Goal: Answer question/provide support

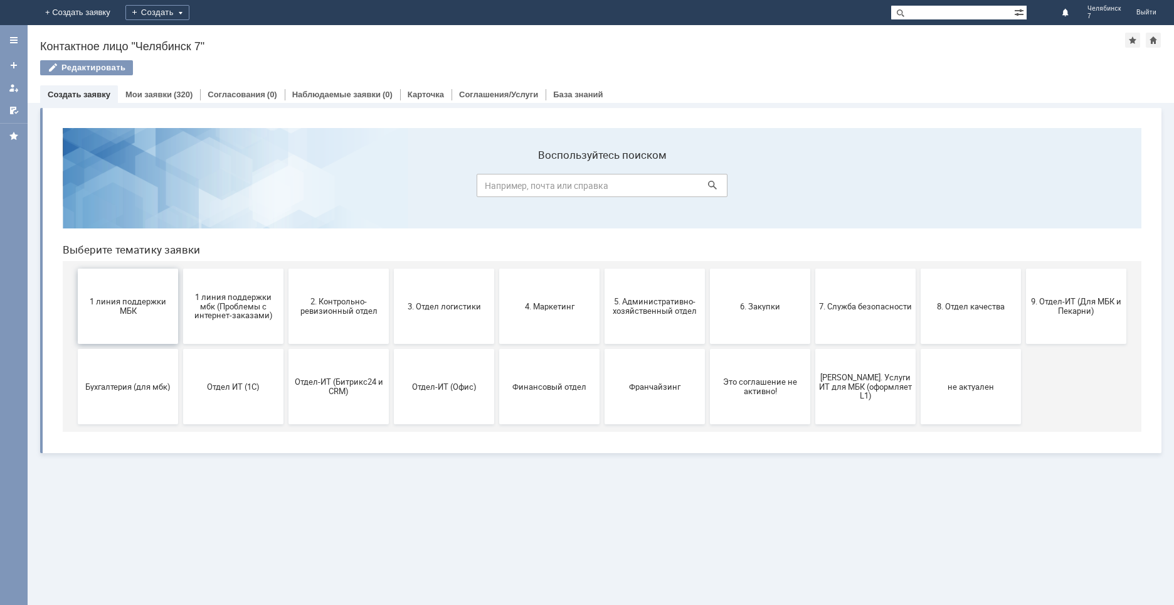
click at [117, 306] on span "1 линия поддержки МБК" at bounding box center [128, 306] width 93 height 19
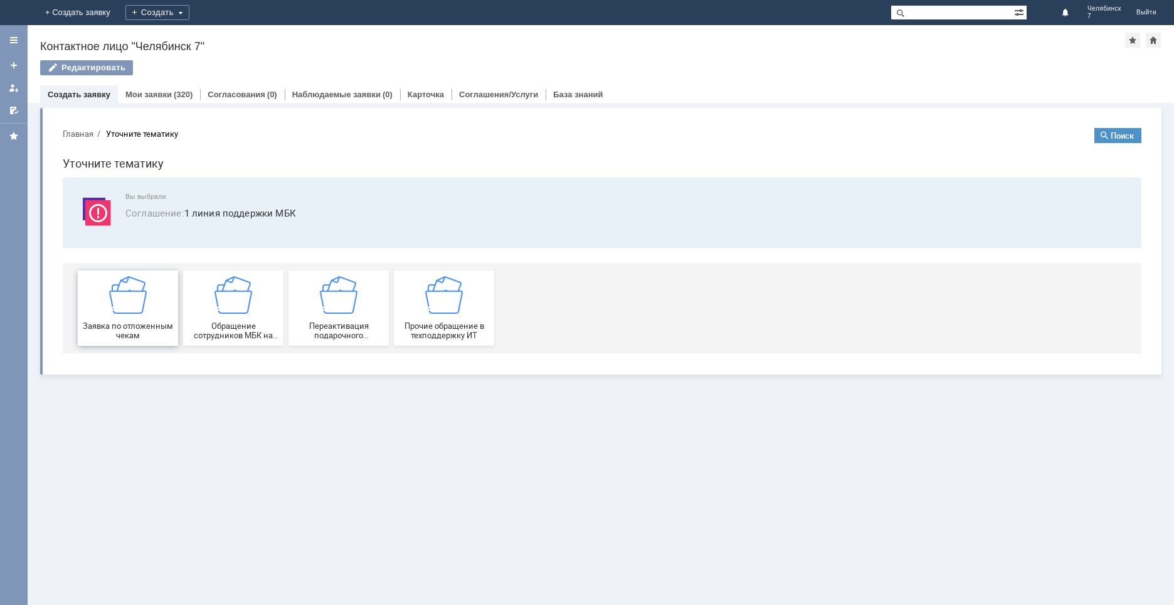
click at [123, 312] on img at bounding box center [128, 295] width 38 height 38
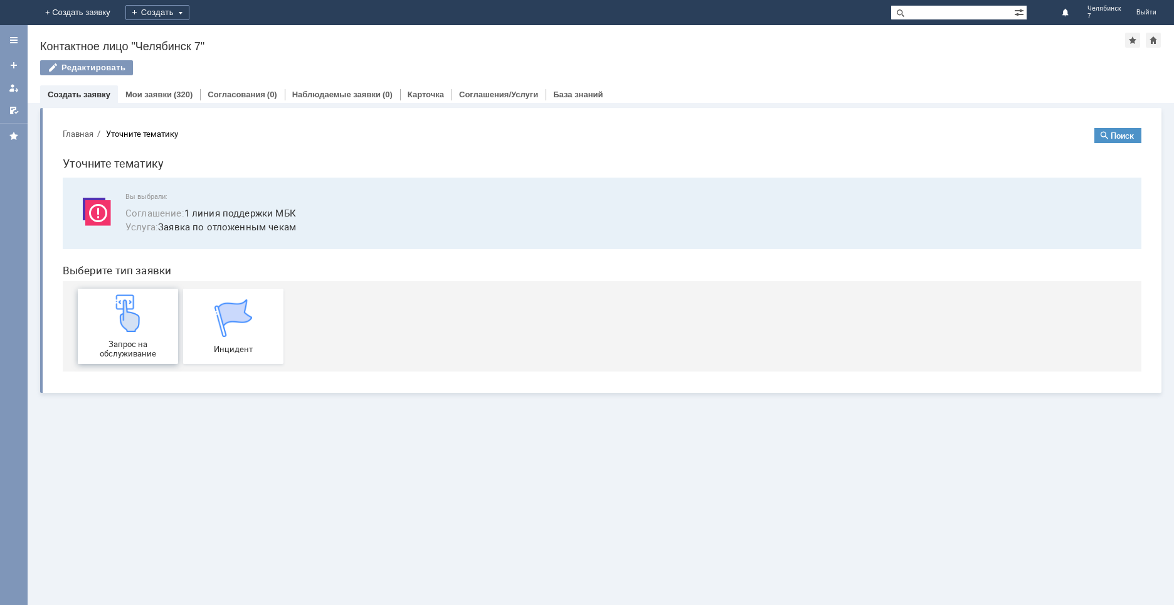
click at [125, 312] on img at bounding box center [128, 313] width 38 height 38
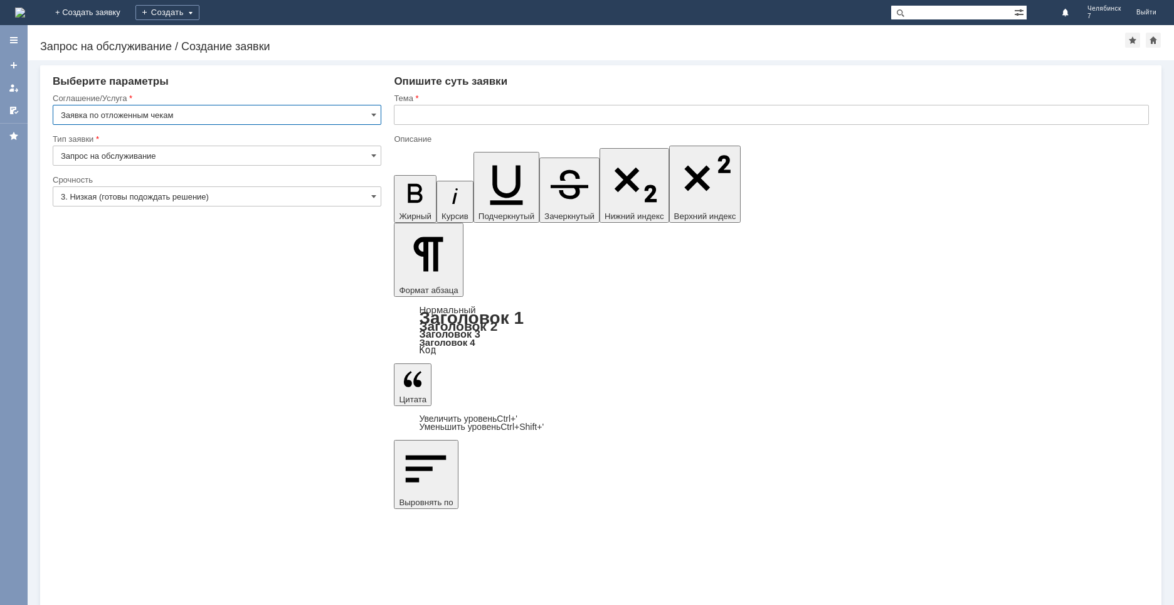
click at [526, 115] on input "text" at bounding box center [771, 115] width 755 height 20
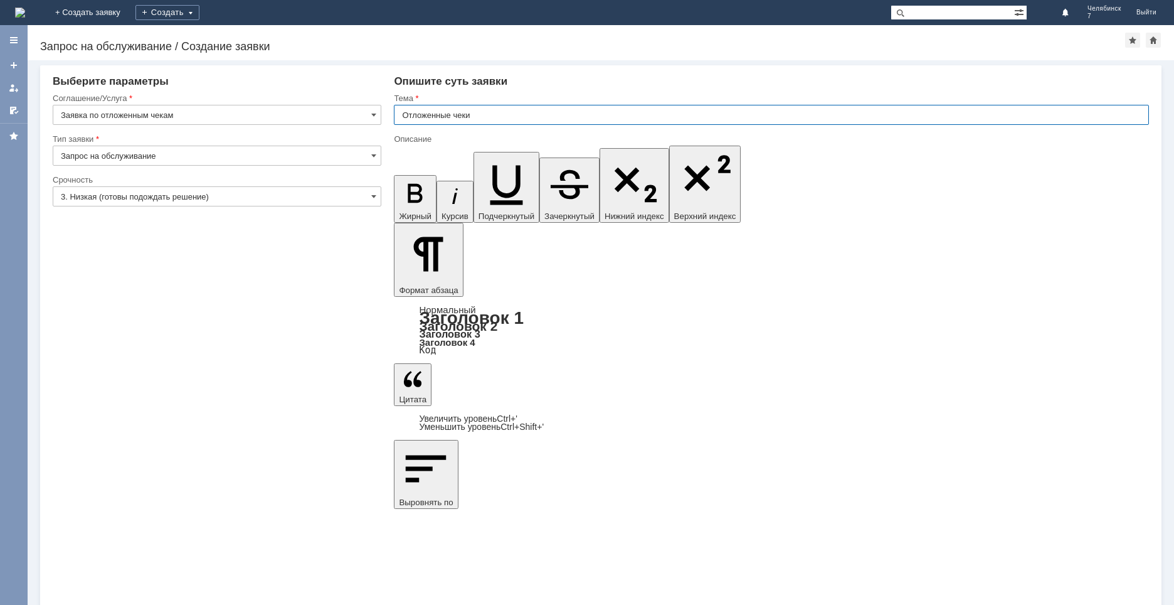
type input "Отложенные чеки"
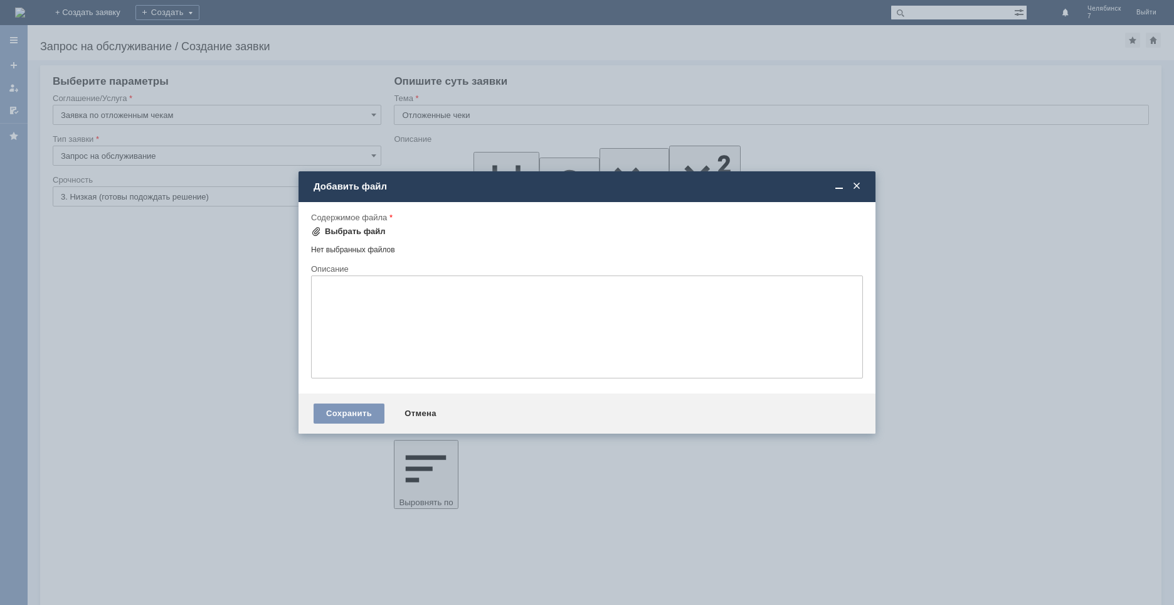
click at [358, 232] on div "Выбрать файл" at bounding box center [355, 231] width 61 height 10
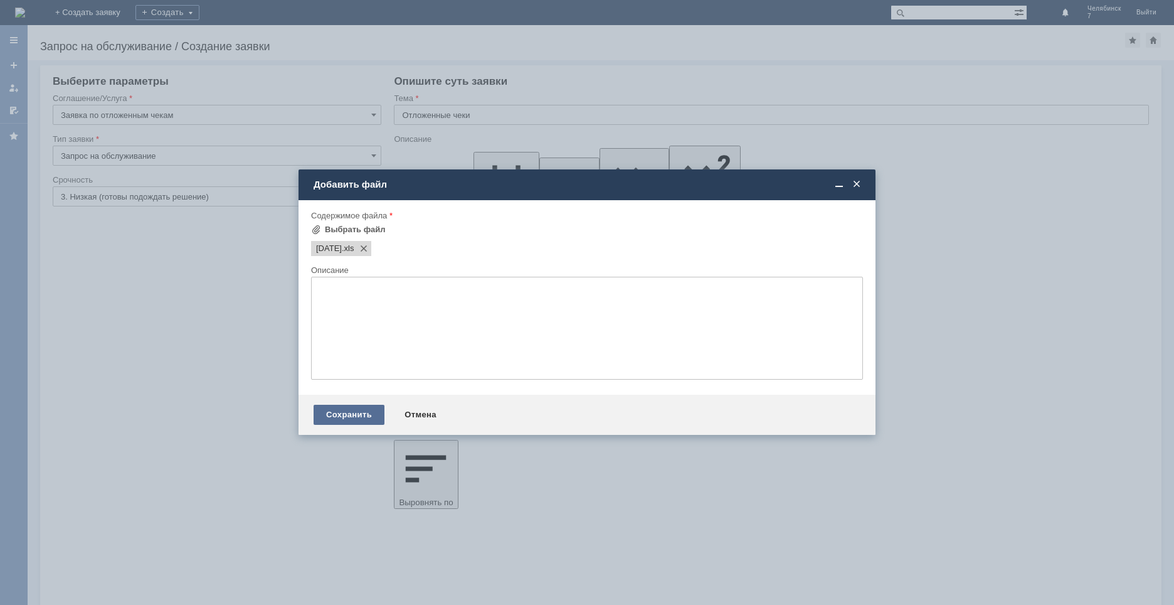
click at [356, 416] on div "Сохранить" at bounding box center [349, 415] width 71 height 20
